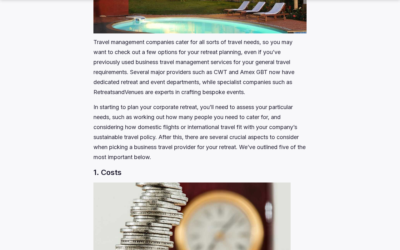
scroll to position [929, 0]
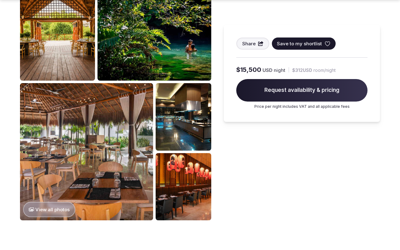
scroll to position [692, 0]
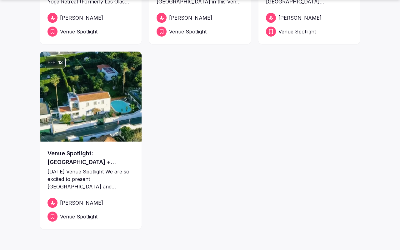
scroll to position [435, 0]
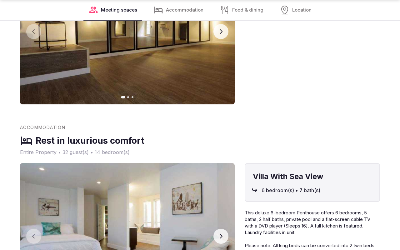
scroll to position [908, 0]
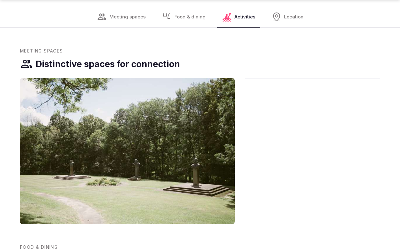
scroll to position [908, 0]
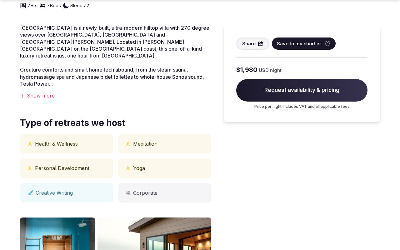
scroll to position [436, 0]
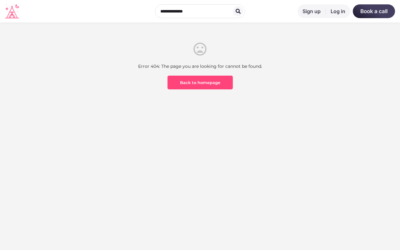
scroll to position [184, 0]
